Goal: Browse casually

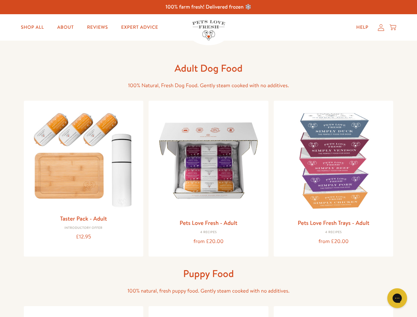
click at [398, 298] on icon "Open gorgias live chat" at bounding box center [397, 298] width 6 height 6
